Goal: Information Seeking & Learning: Learn about a topic

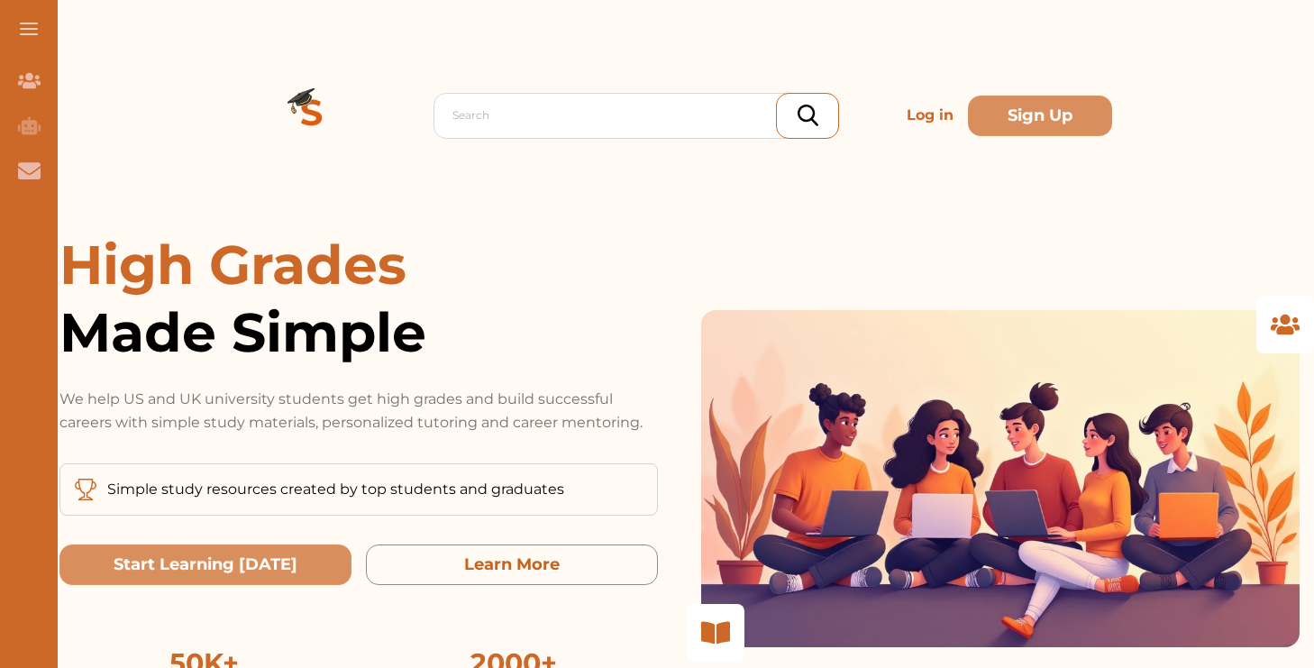
click at [454, 231] on h1 "High Grades Made Simple" at bounding box center [358, 298] width 598 height 135
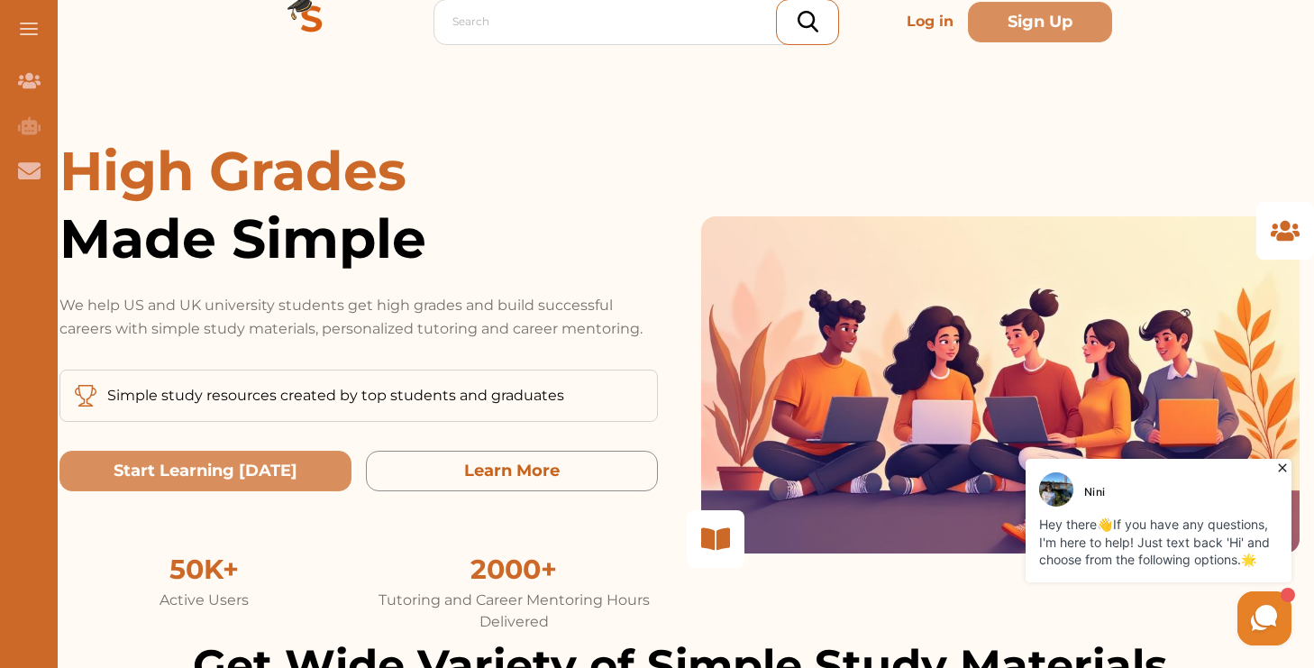
scroll to position [96, 0]
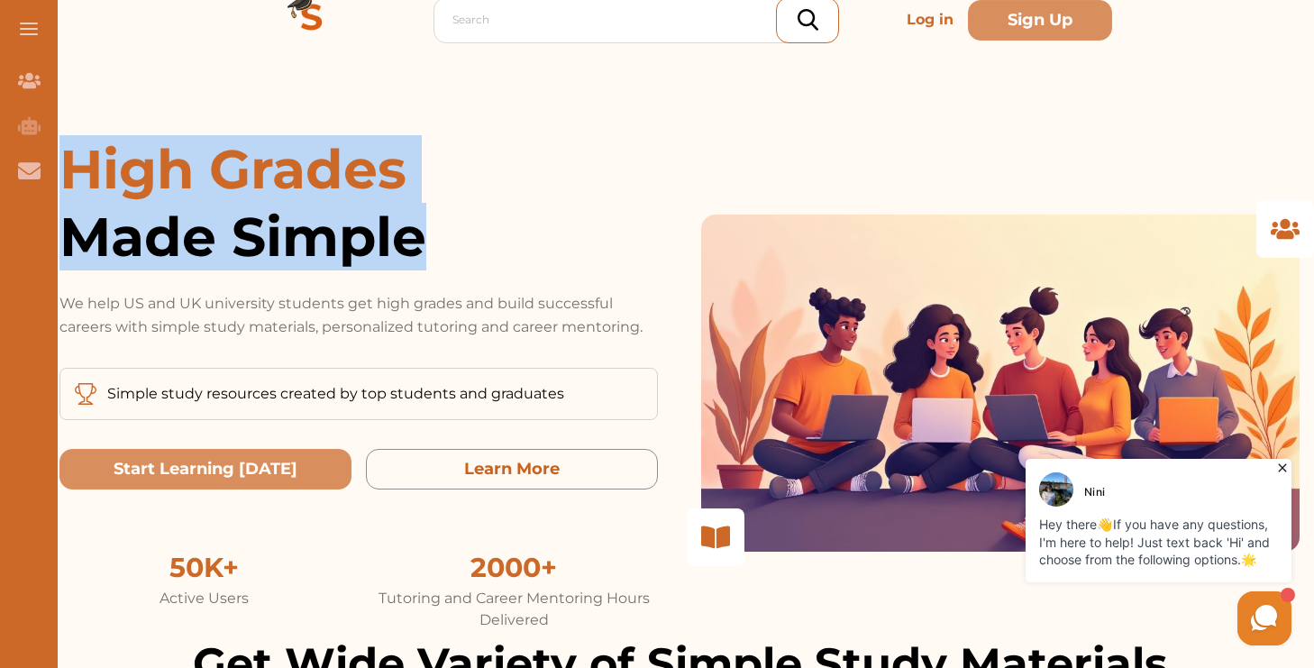
drag, startPoint x: 71, startPoint y: 170, endPoint x: 467, endPoint y: 248, distance: 403.1
click at [467, 248] on h1 "High Grades Made Simple" at bounding box center [358, 202] width 598 height 135
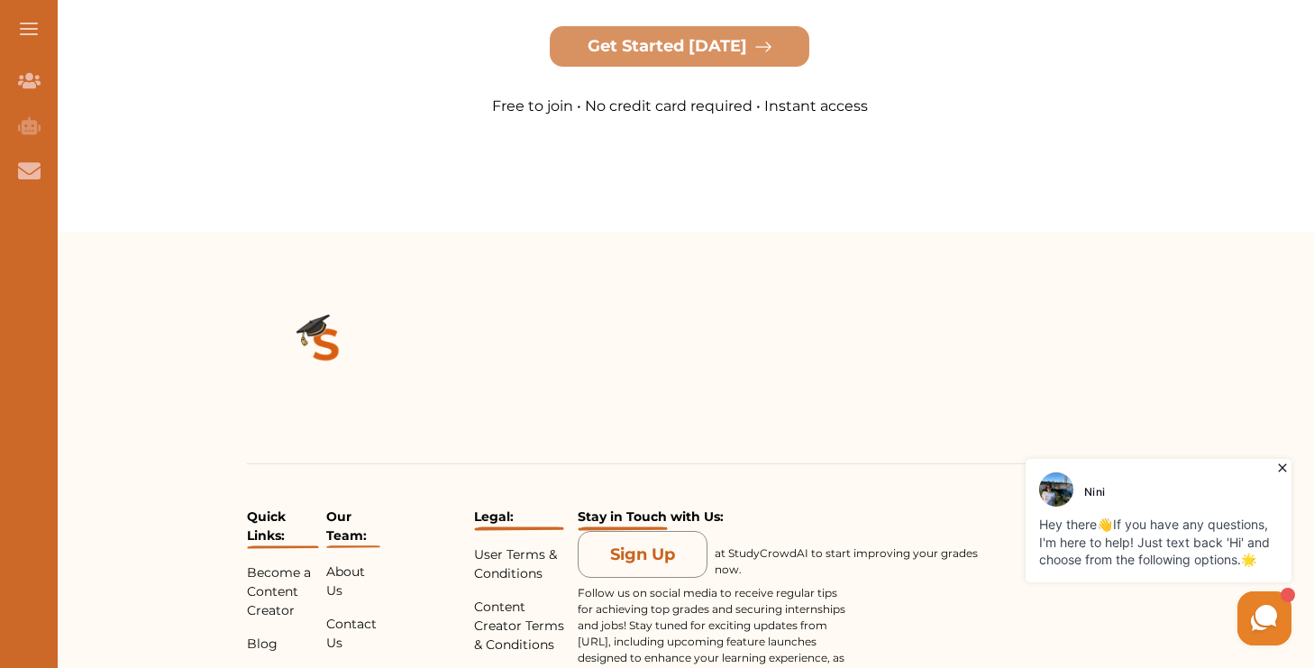
scroll to position [4091, 0]
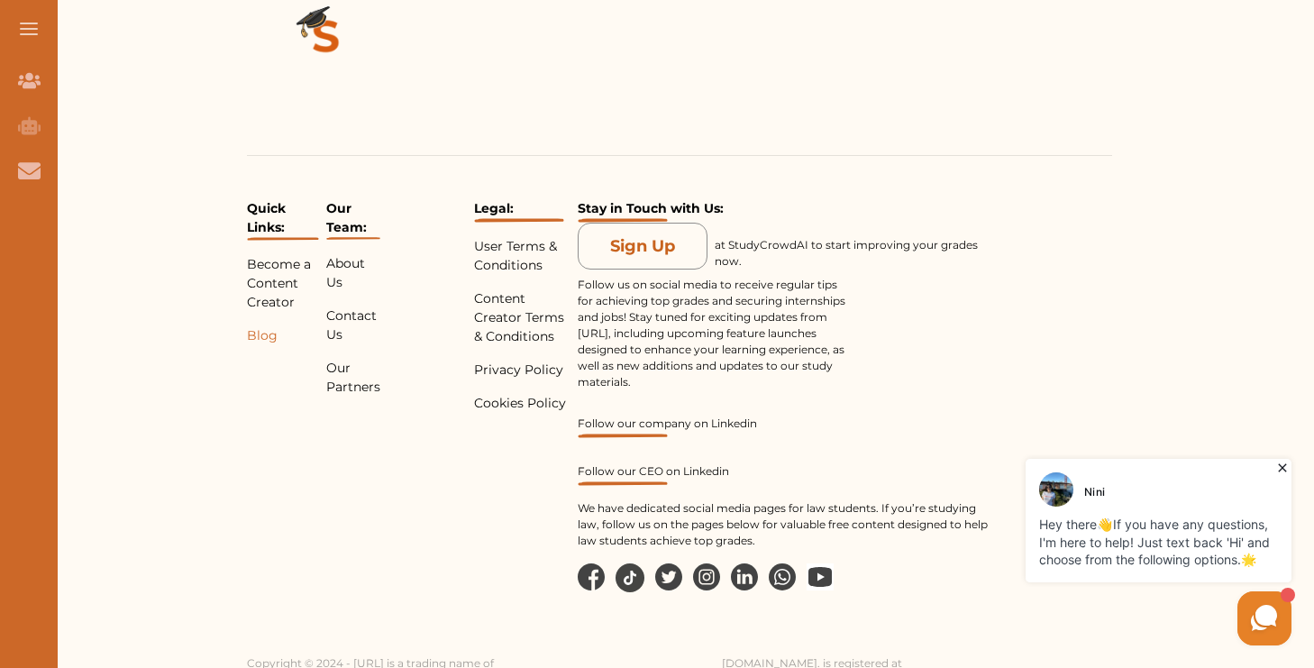
click at [256, 326] on p "Blog" at bounding box center [283, 335] width 72 height 19
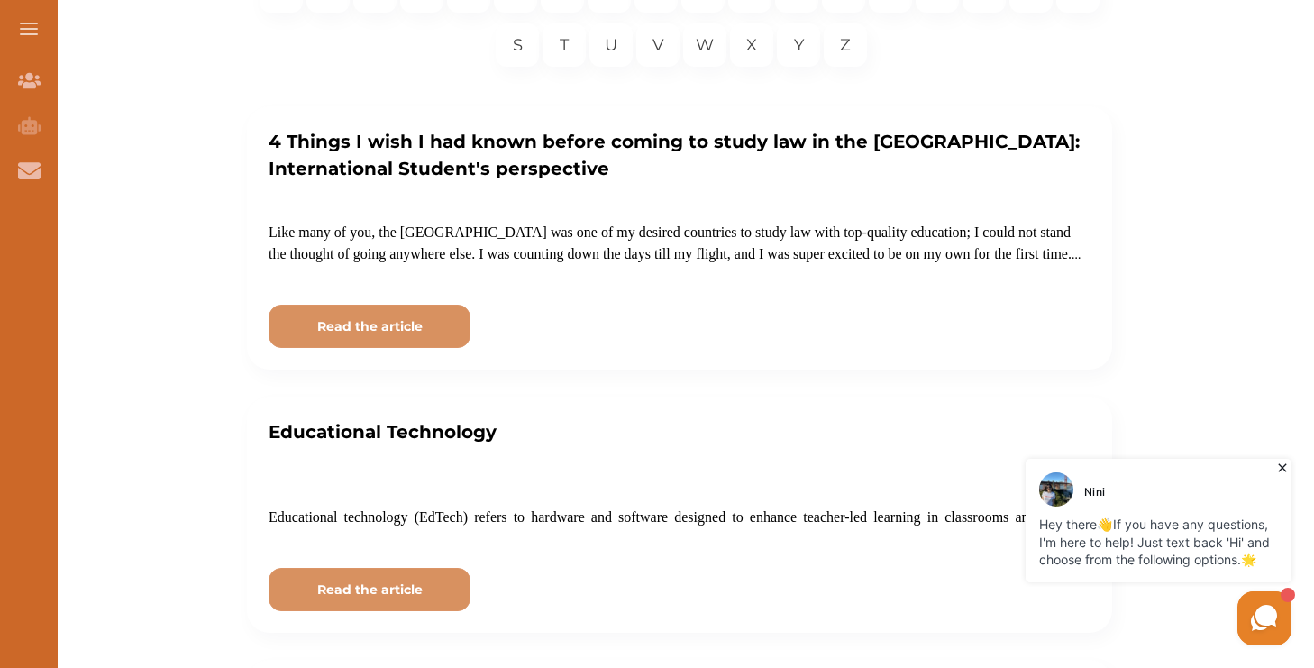
scroll to position [543, 0]
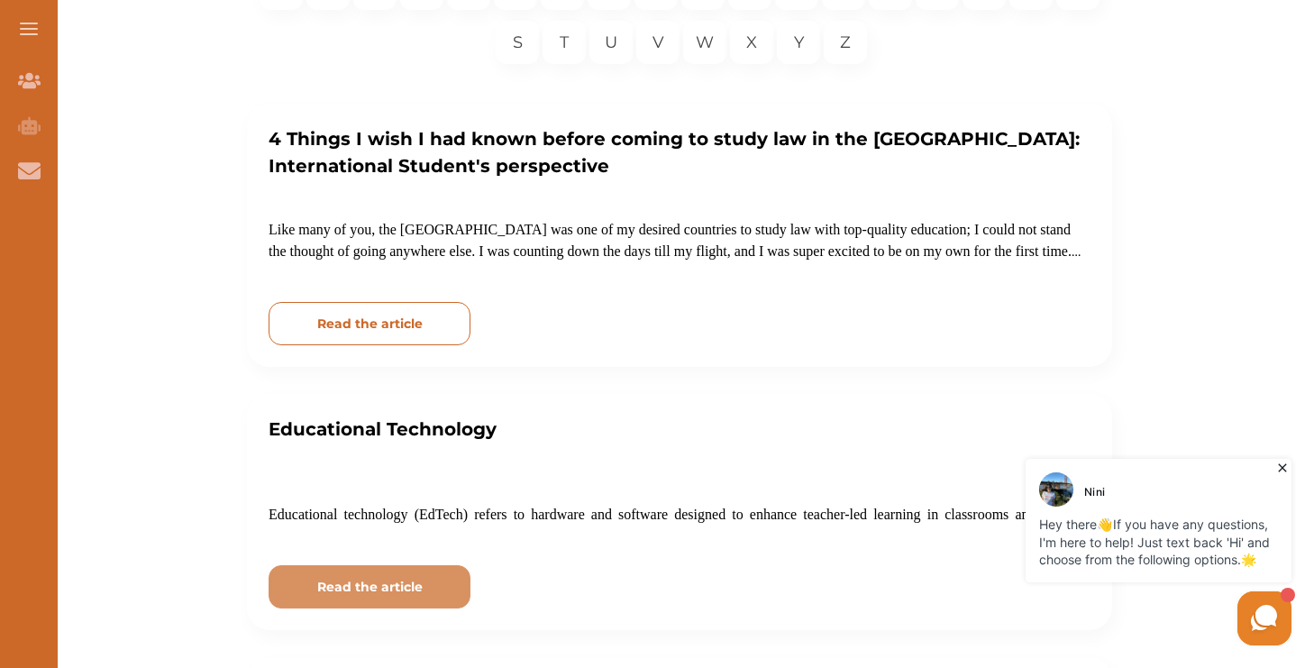
click at [392, 330] on p "Read the article" at bounding box center [369, 323] width 105 height 19
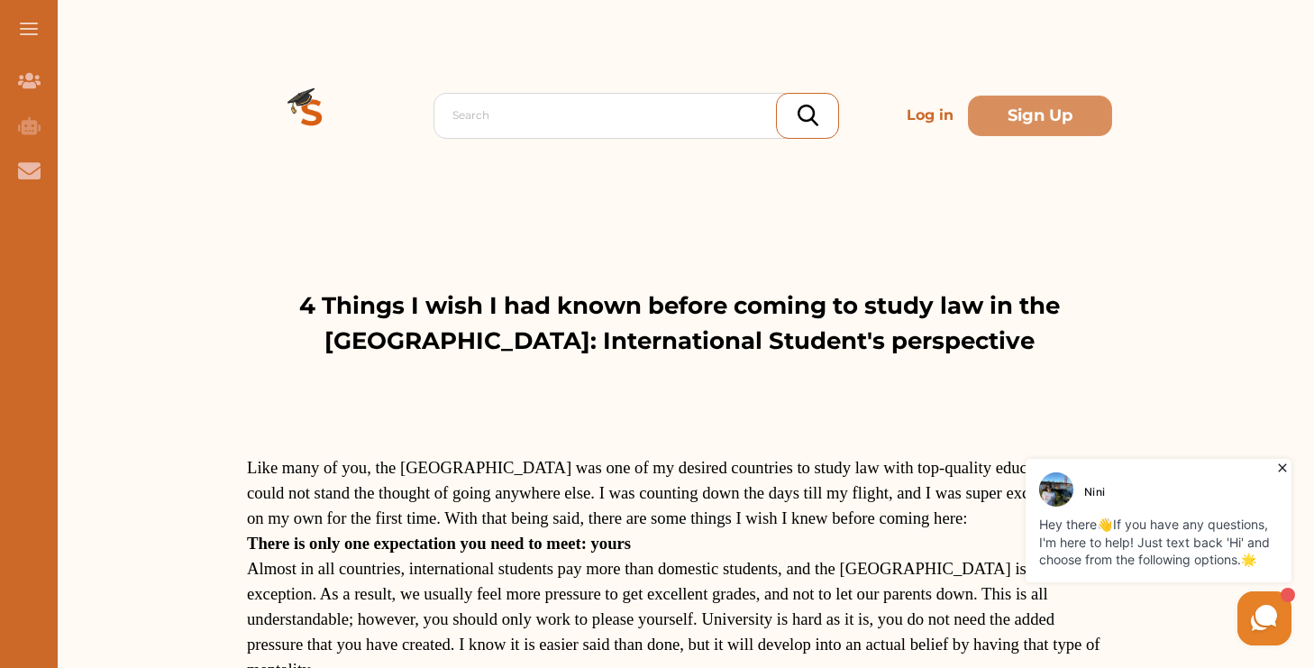
click at [633, 68] on div "Search Log in Sign Up" at bounding box center [679, 115] width 865 height 231
click at [1283, 468] on icon at bounding box center [1282, 468] width 18 height 18
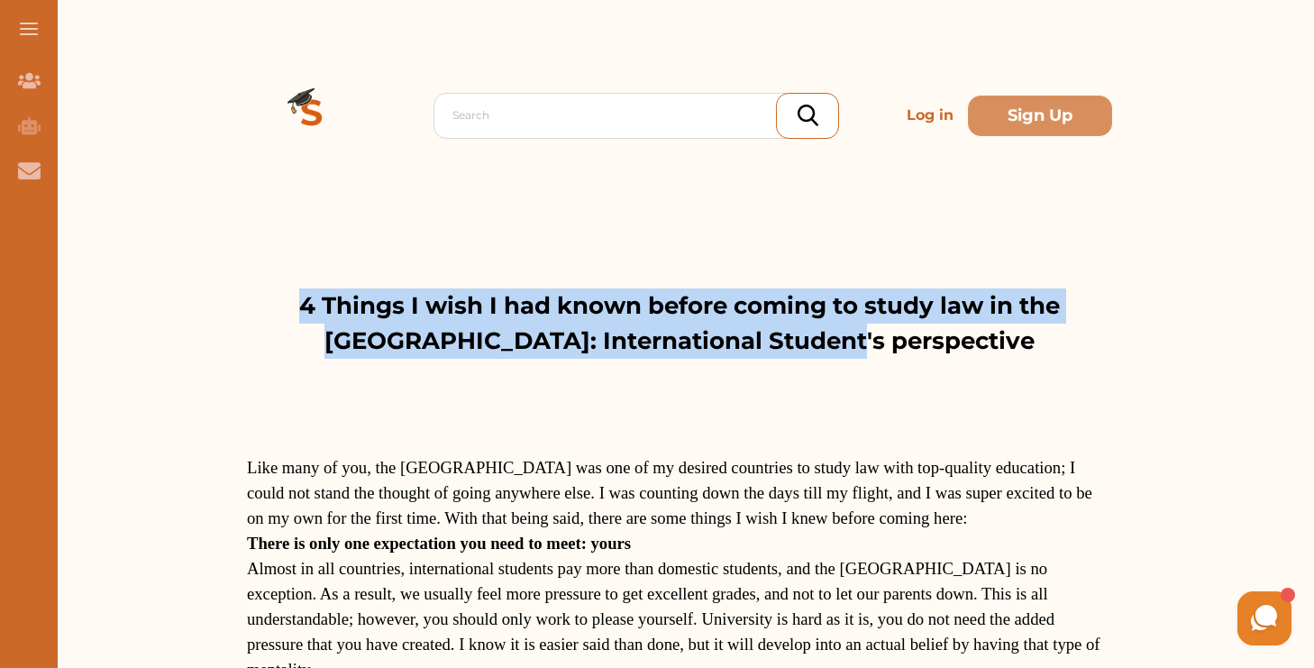
drag, startPoint x: 276, startPoint y: 305, endPoint x: 943, endPoint y: 347, distance: 669.1
click at [943, 348] on p "4 Things I wish I had known before coming to study law in the [GEOGRAPHIC_DATA]…" at bounding box center [679, 323] width 865 height 70
click at [980, 407] on div "4 Things I wish I had known before coming to study law in the [GEOGRAPHIC_DATA]…" at bounding box center [679, 359] width 865 height 142
drag, startPoint x: 270, startPoint y: 306, endPoint x: 962, endPoint y: 369, distance: 694.8
click at [962, 369] on div "4 Things I wish I had known before coming to study law in the [GEOGRAPHIC_DATA]…" at bounding box center [679, 359] width 865 height 142
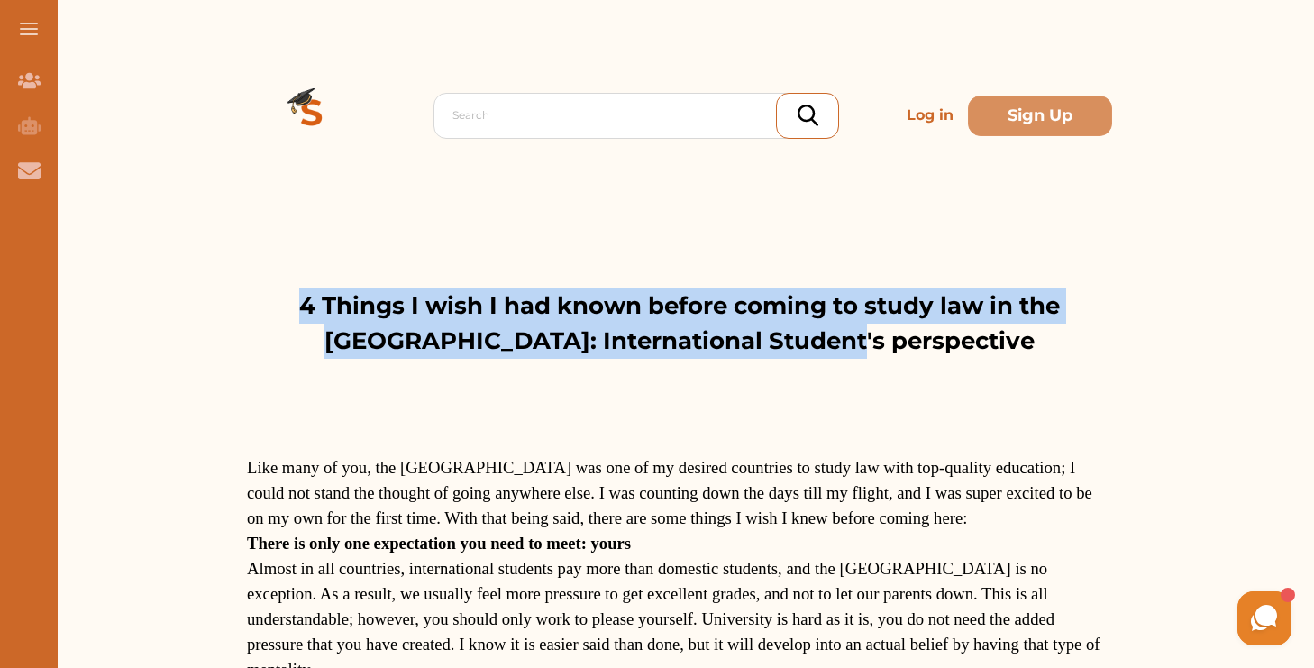
click at [924, 470] on span "Like many of you, the [GEOGRAPHIC_DATA] was one of my desired countries to stud…" at bounding box center [669, 492] width 845 height 69
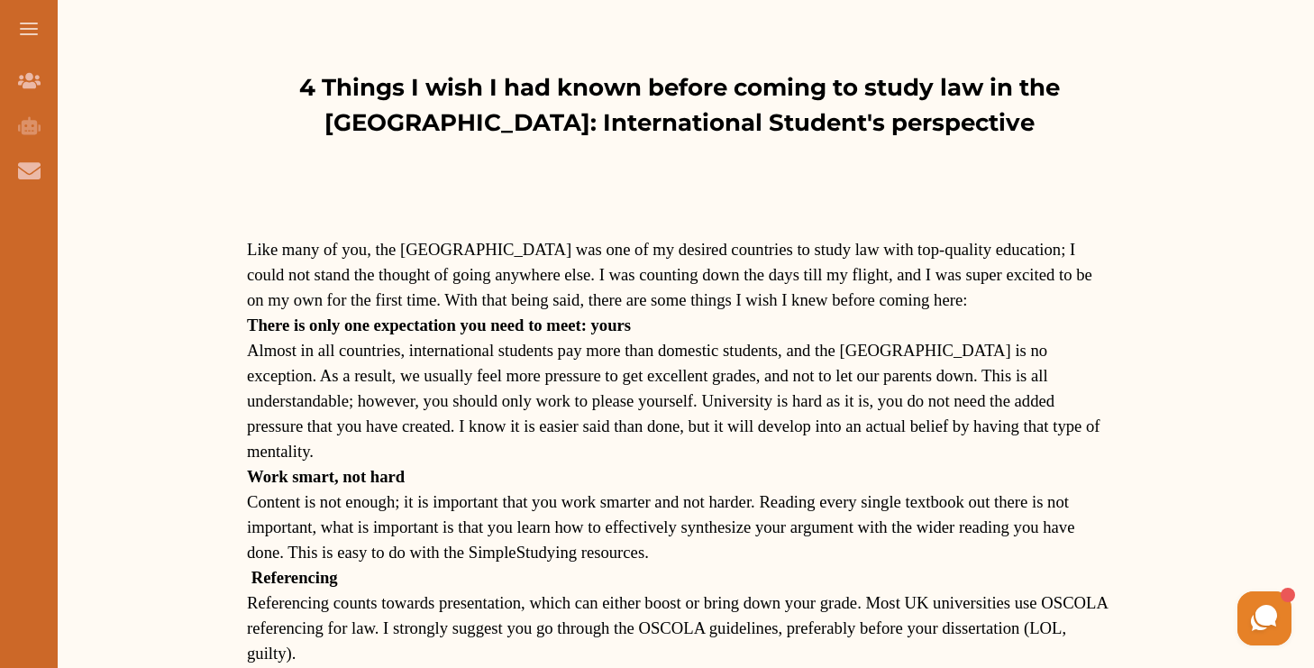
scroll to position [228, 0]
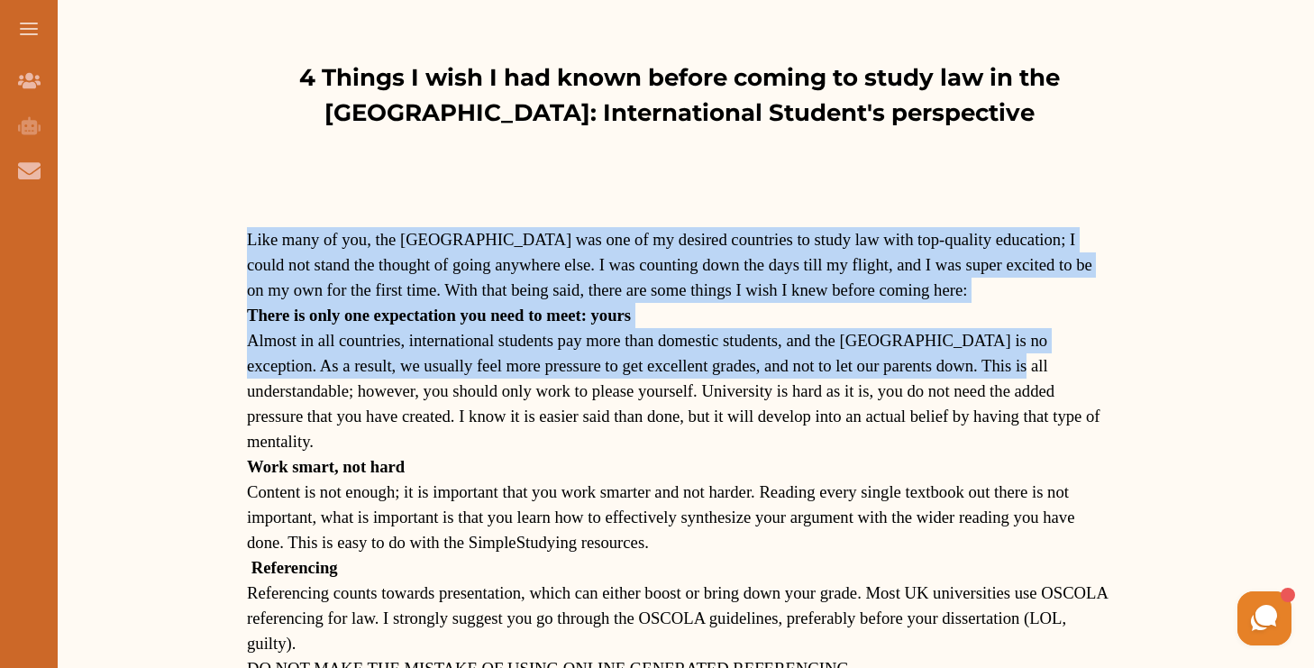
drag, startPoint x: 249, startPoint y: 238, endPoint x: 951, endPoint y: 375, distance: 715.2
click at [951, 376] on p "Like many of you, the [GEOGRAPHIC_DATA] was one of my desired countries to stud…" at bounding box center [679, 567] width 865 height 729
click at [940, 404] on p "Almost in all countries, international students pay more than domestic students…" at bounding box center [679, 391] width 865 height 126
